Goal: Book appointment/travel/reservation

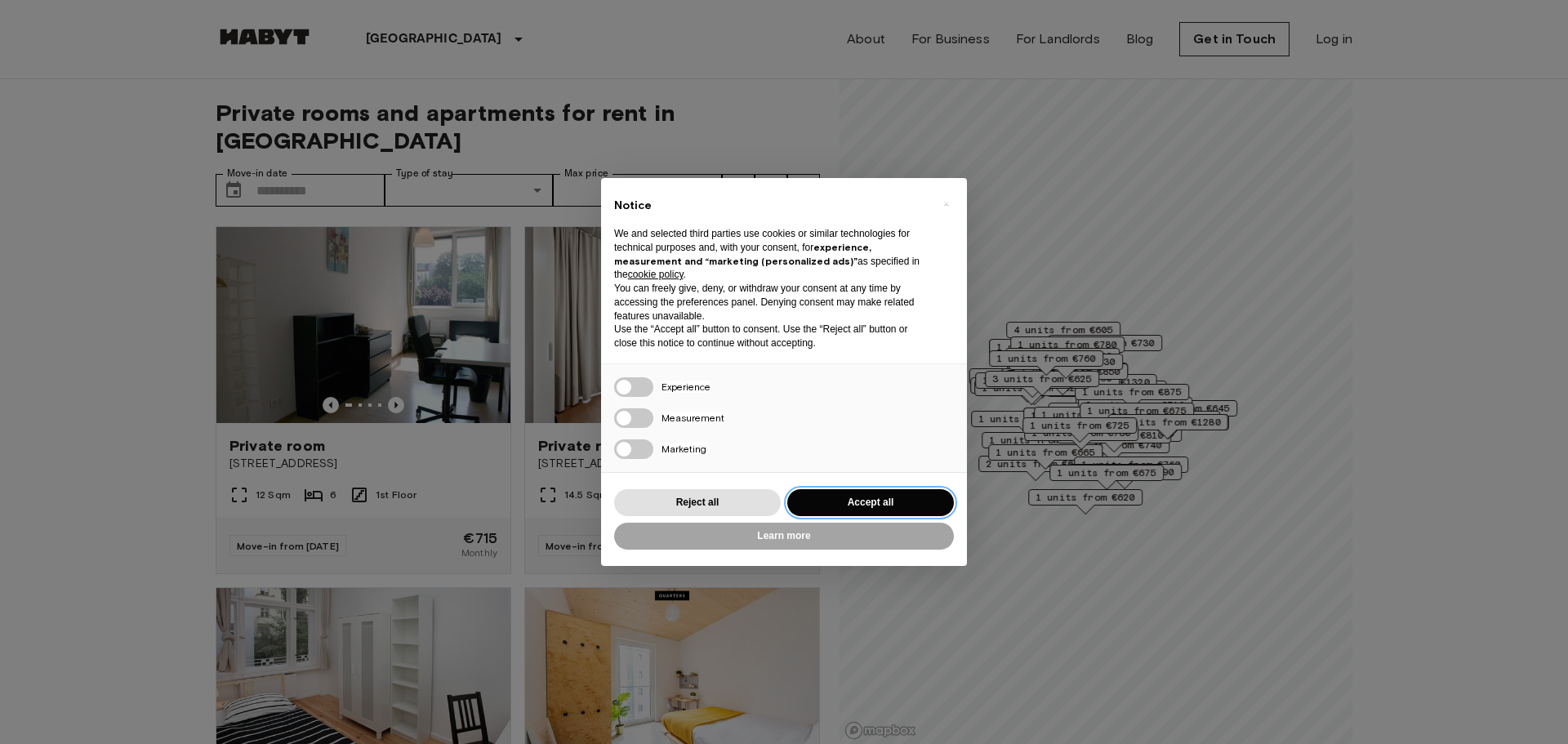
click at [860, 493] on button "Accept all" at bounding box center [871, 503] width 166 height 27
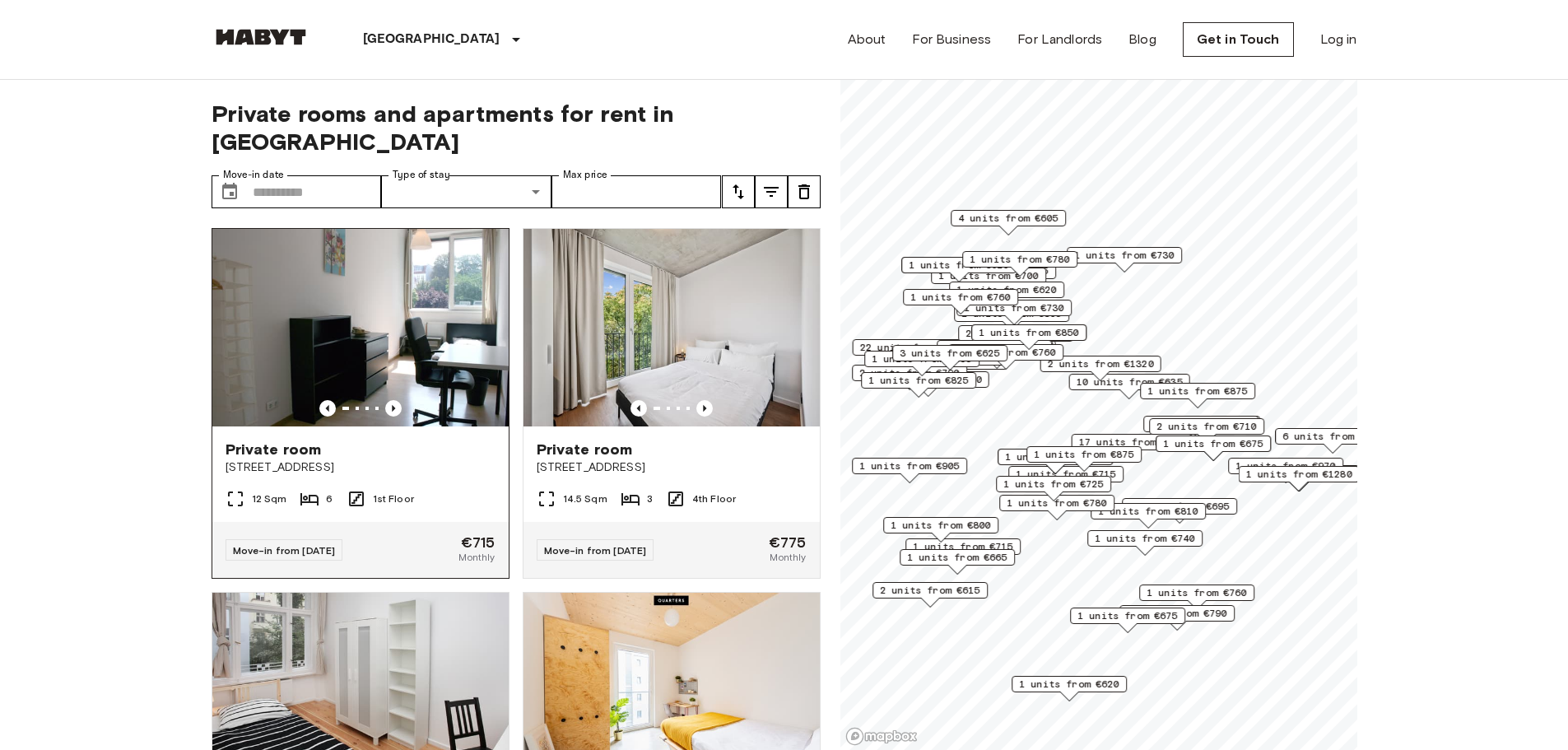
click at [300, 545] on span "Move-in from [DATE]" at bounding box center [284, 550] width 103 height 13
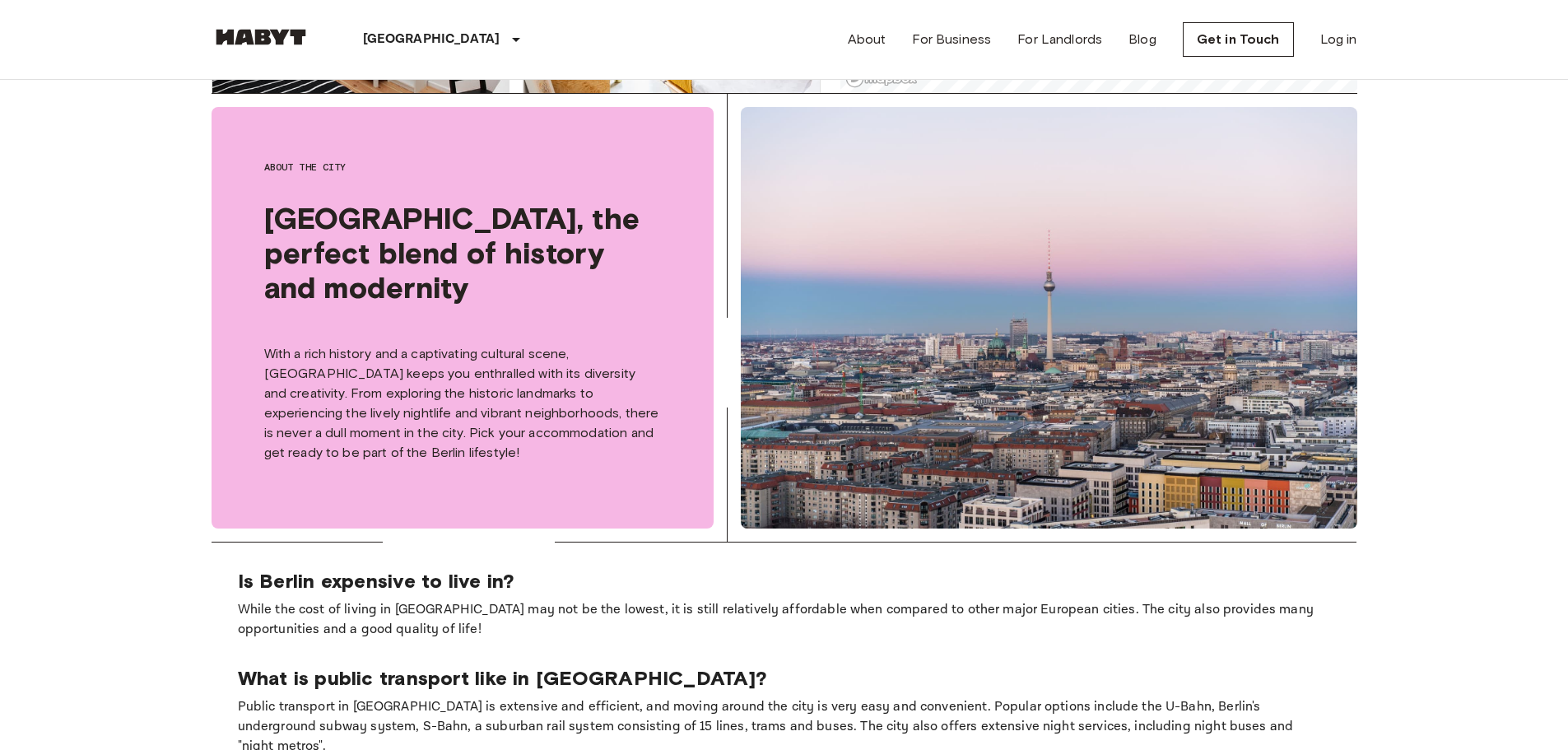
scroll to position [659, 0]
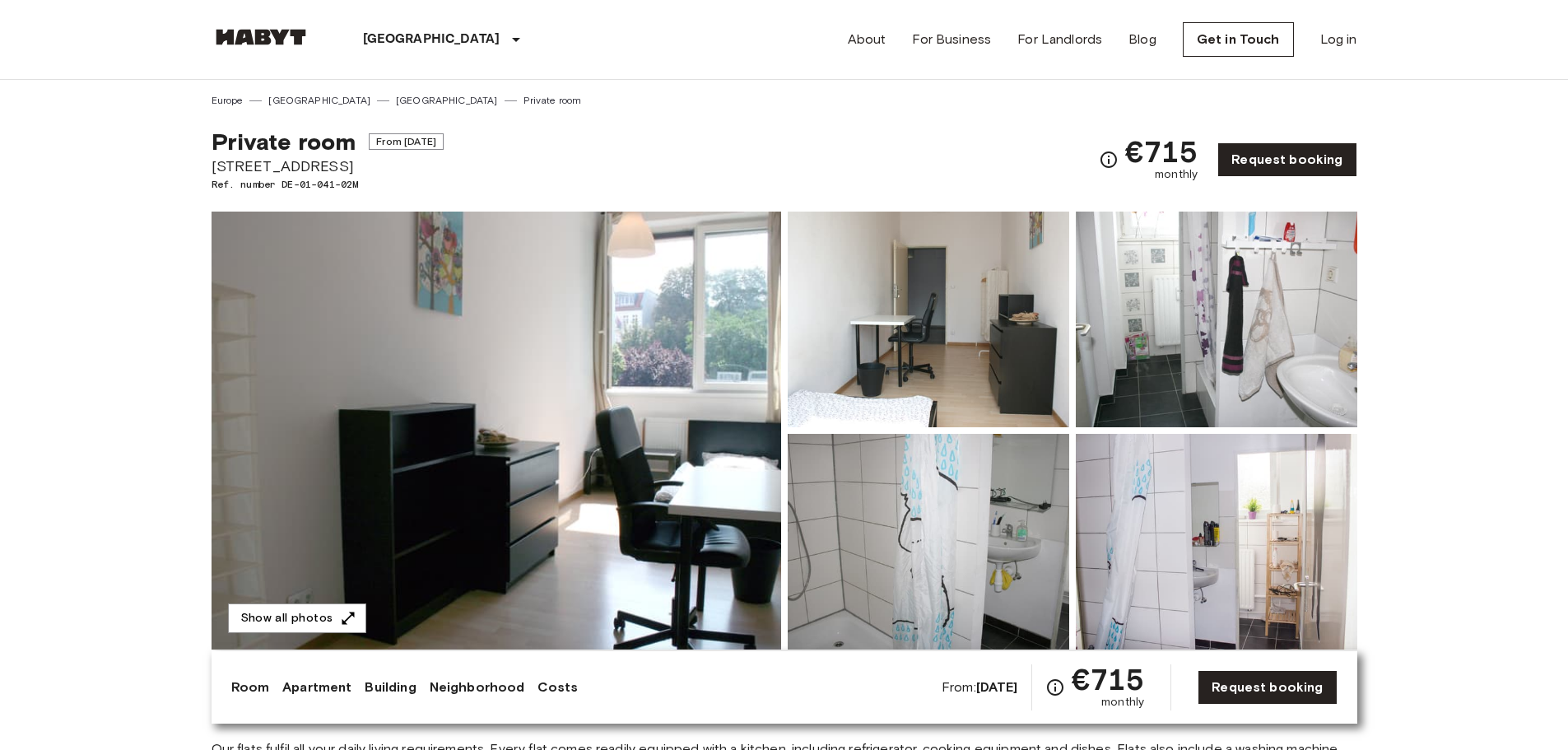
drag, startPoint x: 318, startPoint y: 152, endPoint x: 346, endPoint y: 150, distance: 28.1
click at [322, 152] on span "Private room" at bounding box center [284, 142] width 145 height 28
click at [584, 144] on div "Private room From Sep 21 2025 Hauptstraße 49B Ref. number DE-01-041-02M €715 mo…" at bounding box center [784, 149] width 1146 height 84
